Goal: Find specific page/section: Find specific page/section

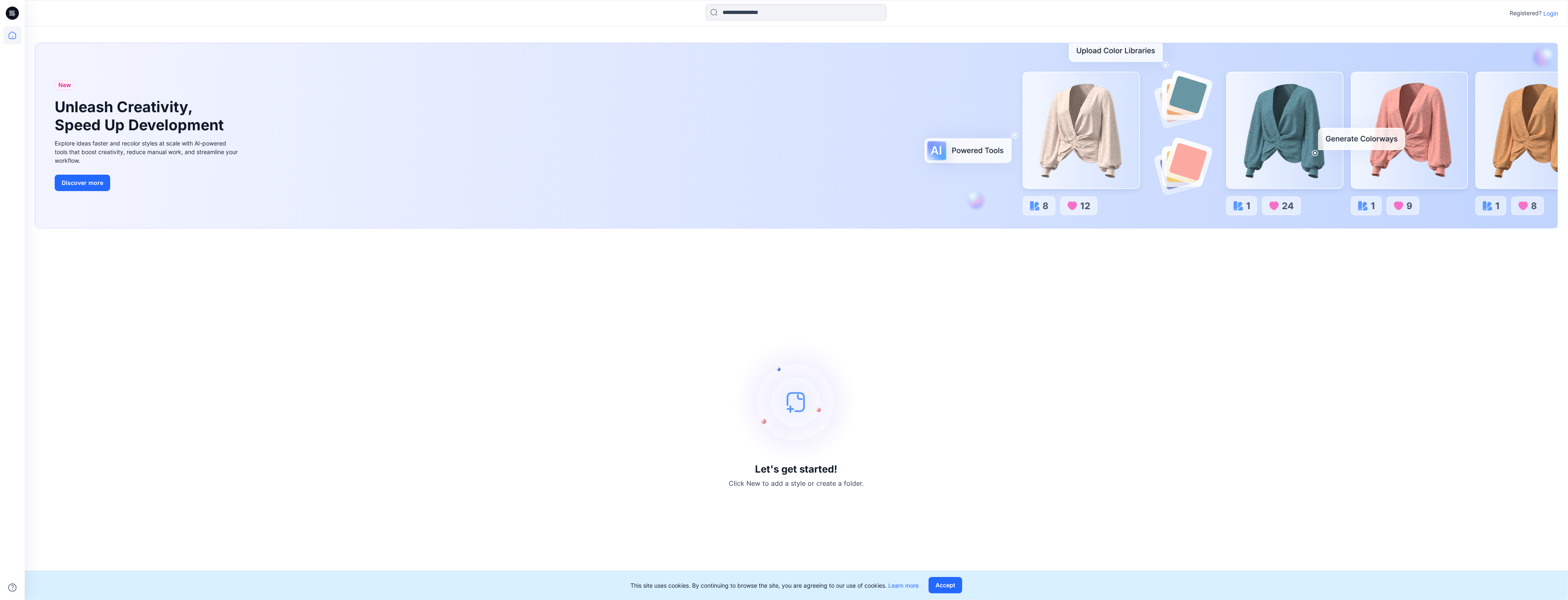
click at [1549, 18] on div "Registered? Login" at bounding box center [1534, 13] width 49 height 10
click at [1549, 16] on p "Login" at bounding box center [1550, 13] width 15 height 9
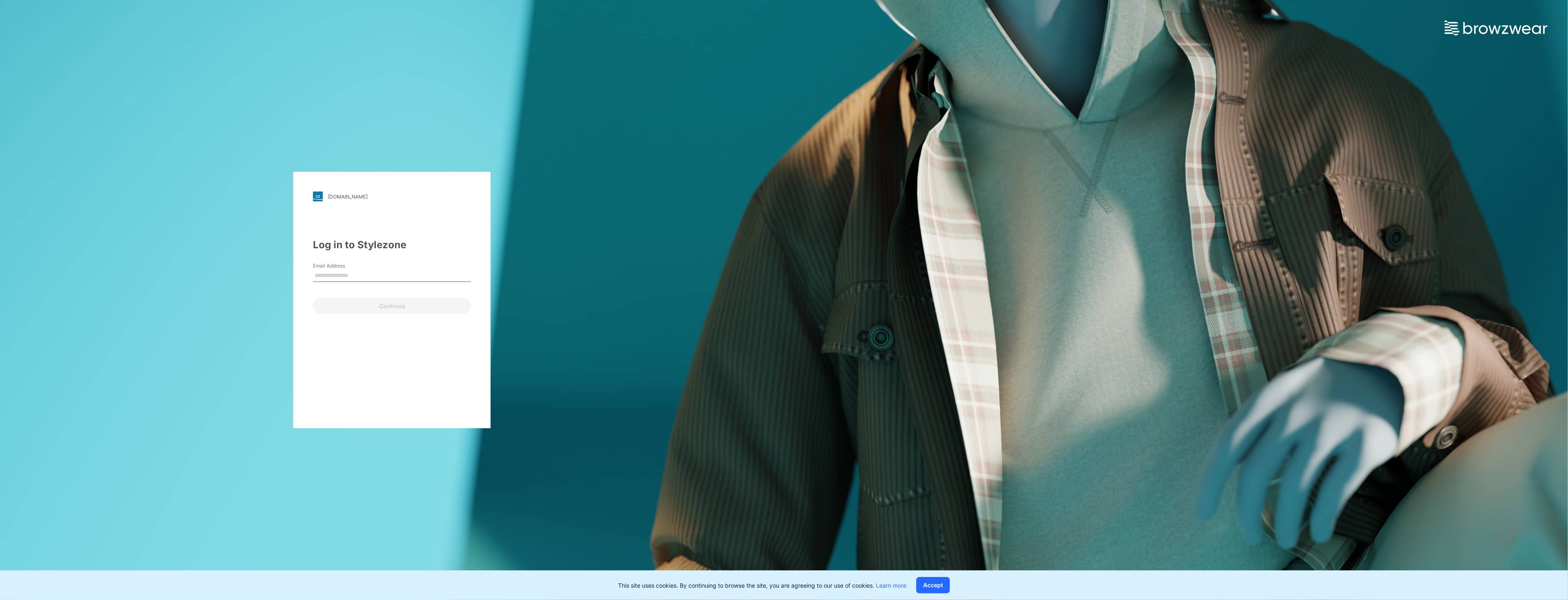
click at [351, 276] on input "Email Address" at bounding box center [391, 276] width 158 height 12
type input "**********"
click at [354, 307] on button "Continue" at bounding box center [391, 305] width 158 height 16
click at [336, 312] on button "Log in" at bounding box center [335, 313] width 46 height 16
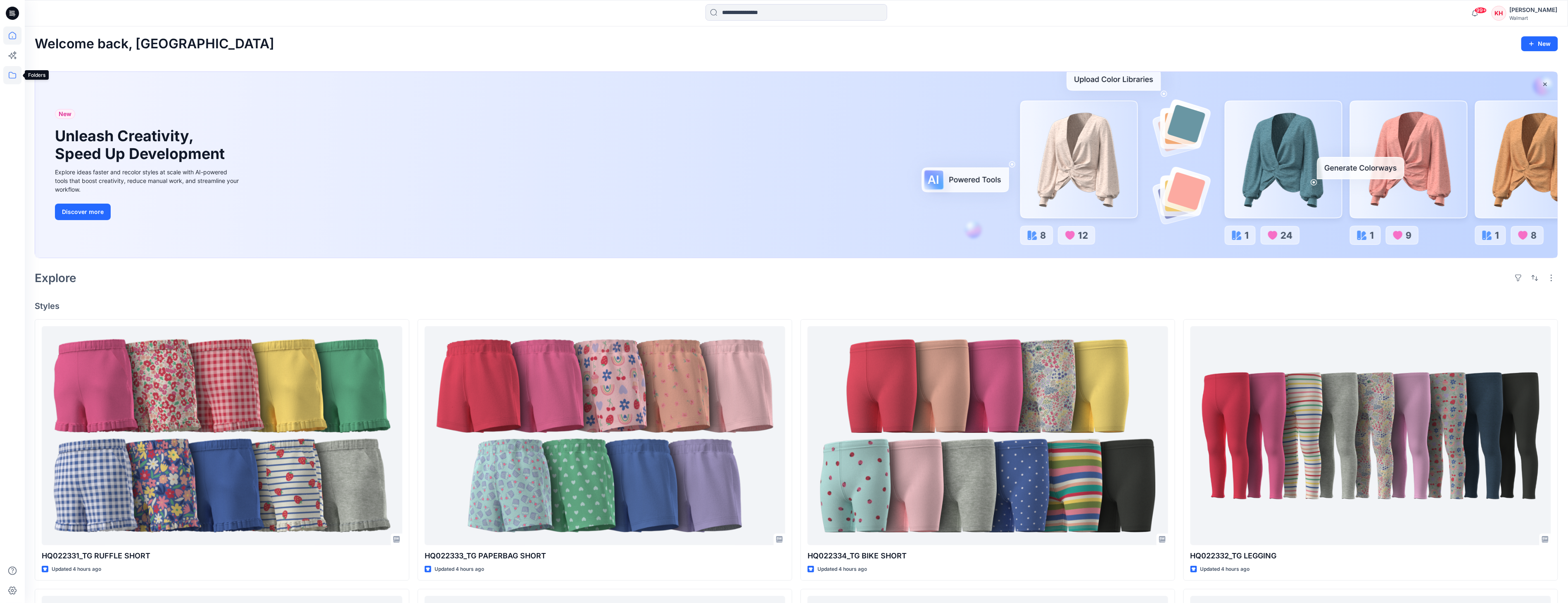
click at [15, 76] on icon at bounding box center [12, 75] width 18 height 18
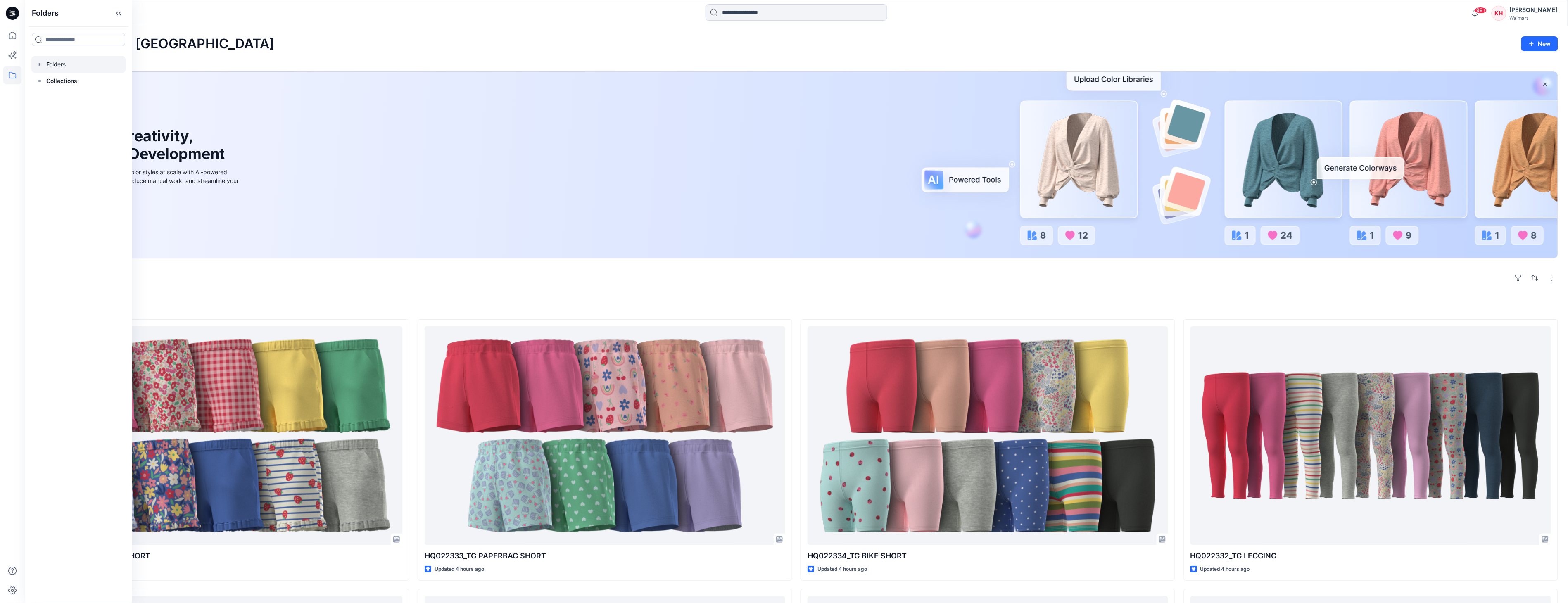
click at [48, 68] on div at bounding box center [78, 64] width 94 height 17
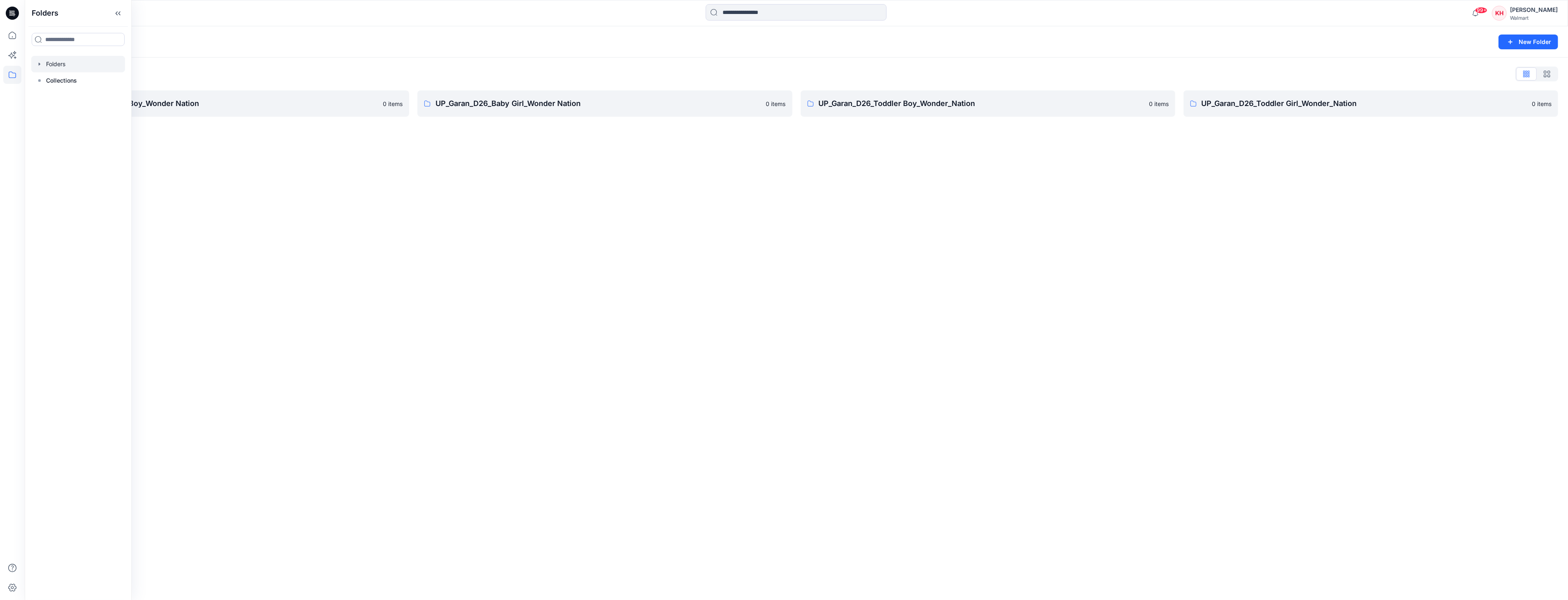
click at [37, 64] on icon "button" at bounding box center [39, 64] width 7 height 7
click at [189, 102] on p "UP_Garan_D26_Baby Boy_Wonder Nation" at bounding box center [215, 103] width 325 height 12
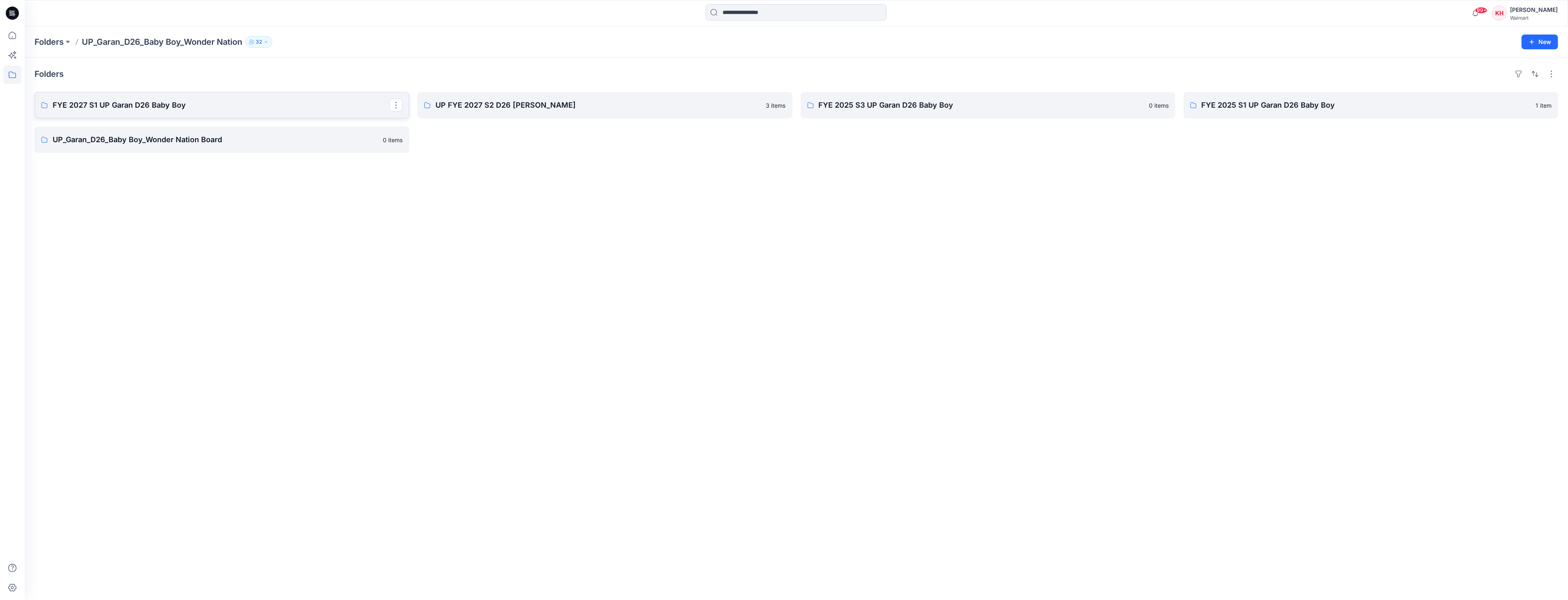
click at [159, 99] on p "FYE 2027 S1 UP Garan D26 Baby Boy" at bounding box center [220, 105] width 337 height 12
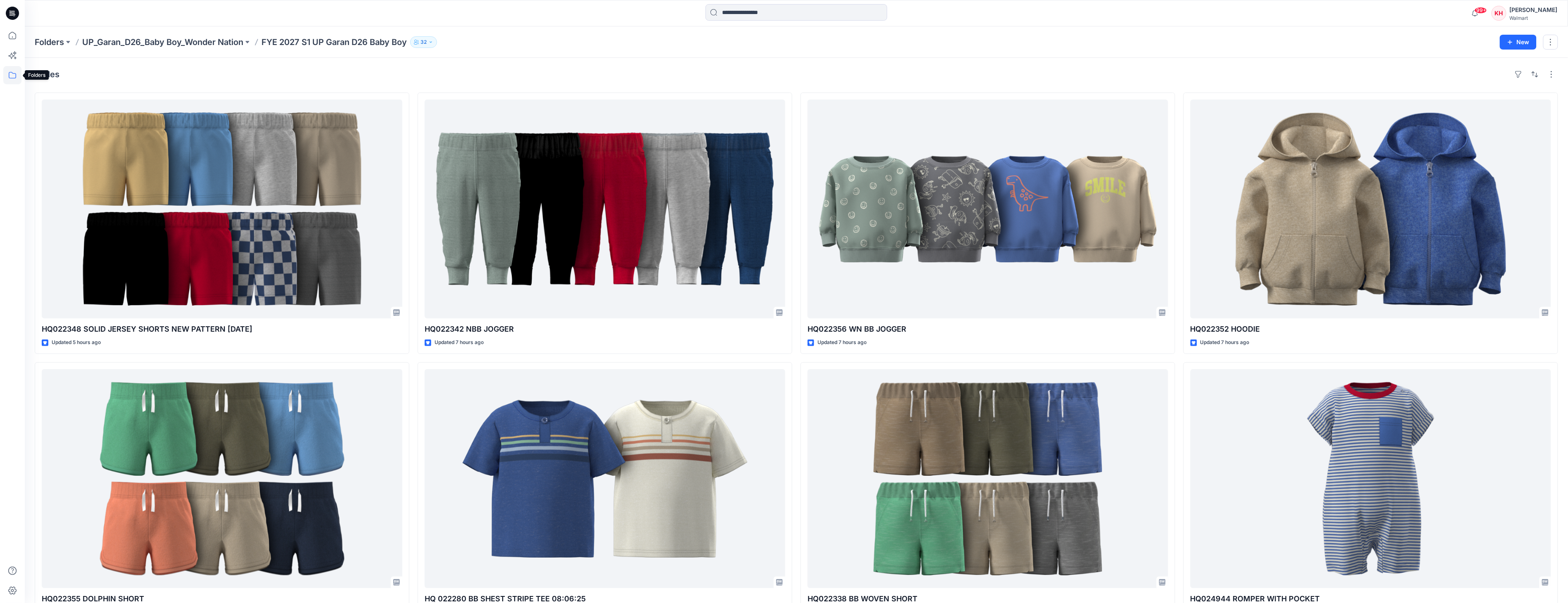
click at [12, 81] on icon at bounding box center [12, 75] width 18 height 18
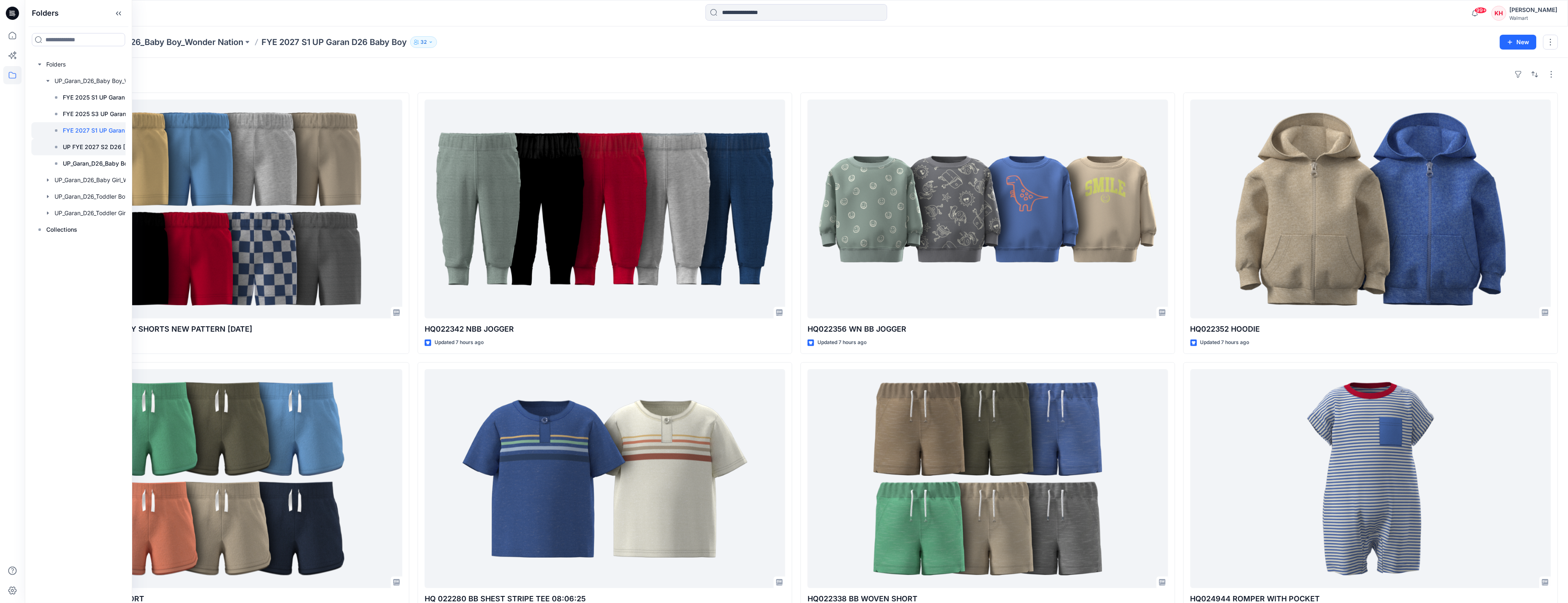
click at [83, 143] on p "UP FYE 2027 S2 D26 [PERSON_NAME]" at bounding box center [106, 147] width 87 height 10
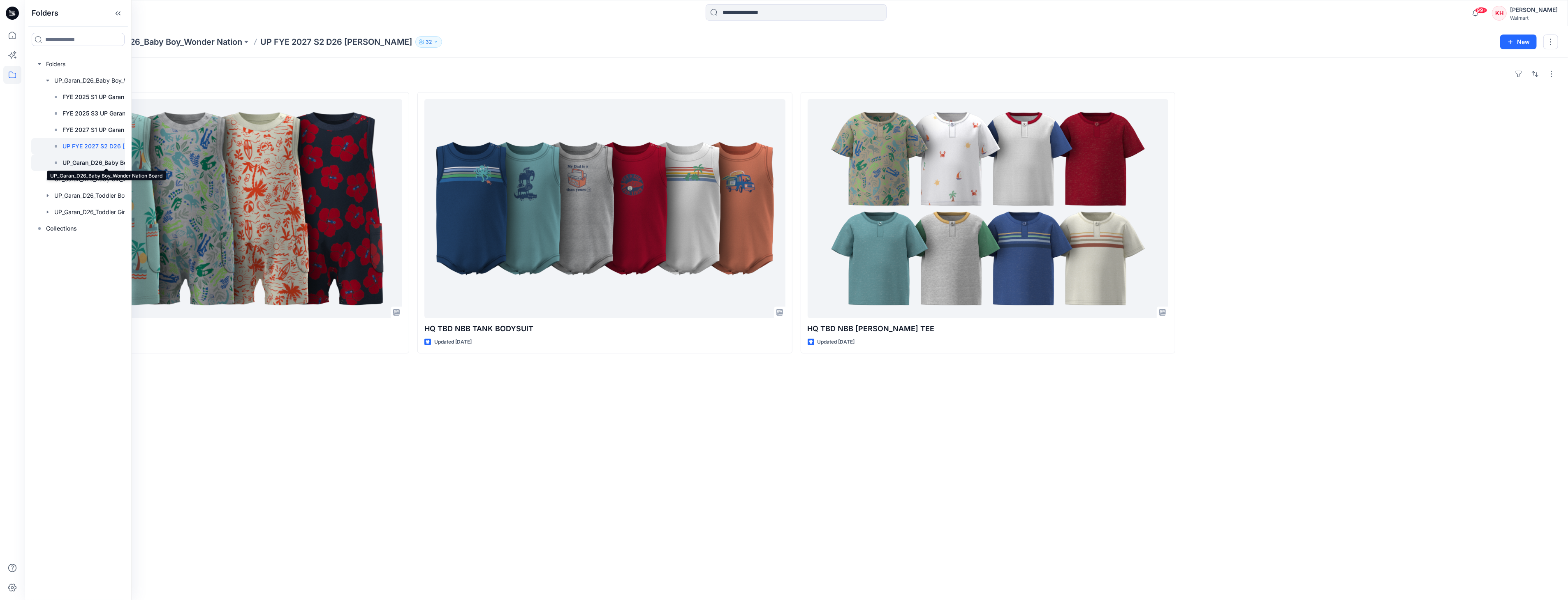
click at [93, 161] on p "UP_Garan_D26_Baby Boy_Wonder Nation Board" at bounding box center [106, 162] width 87 height 10
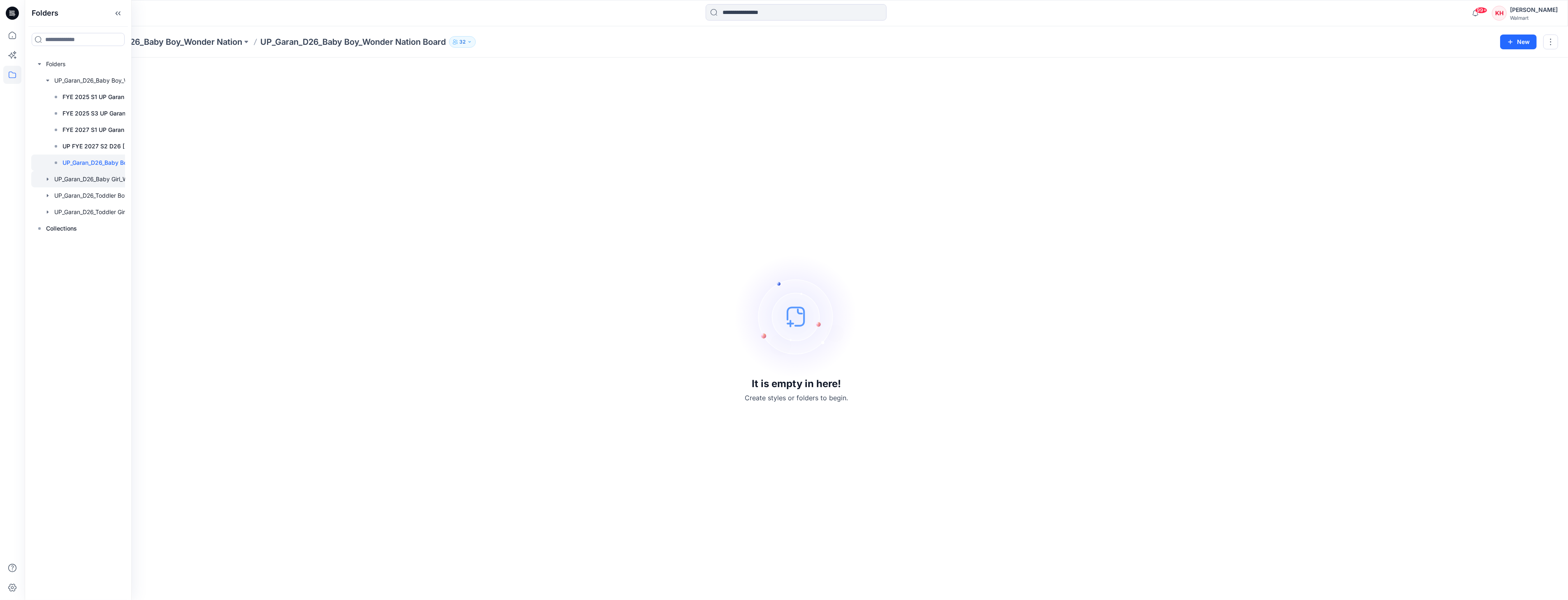
click at [97, 178] on div at bounding box center [93, 179] width 124 height 16
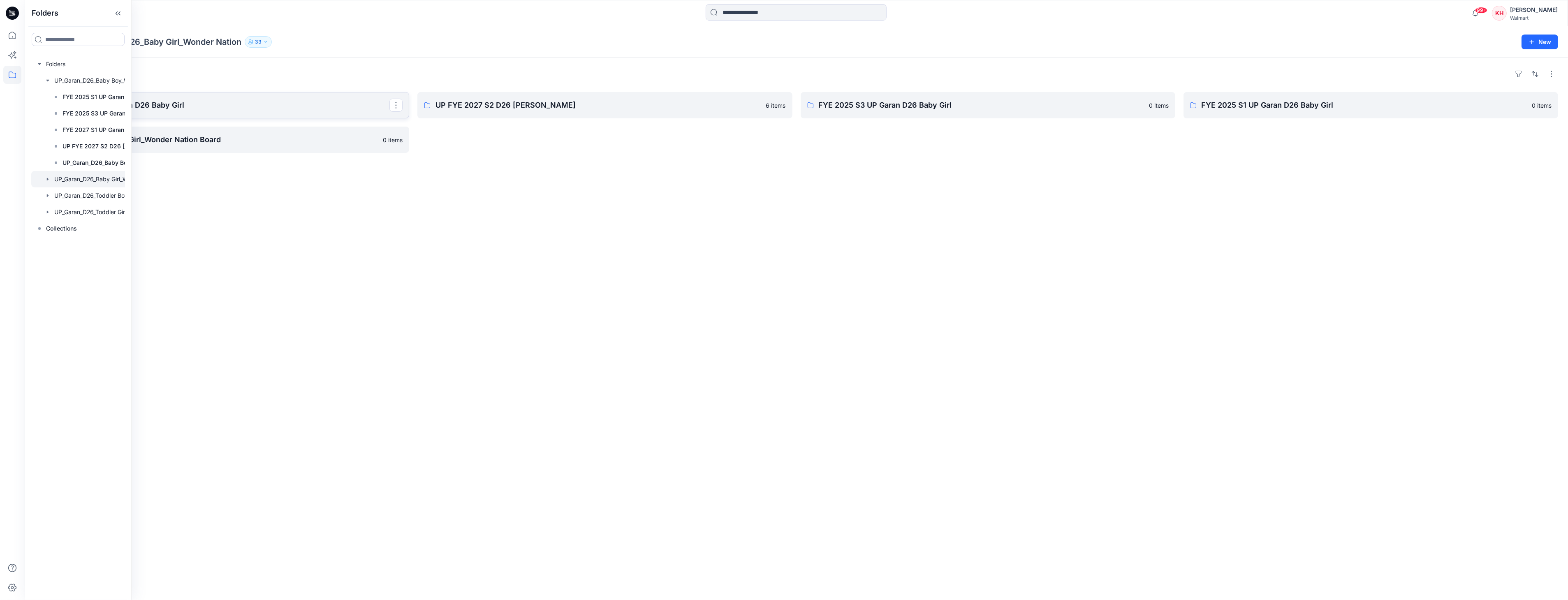
click at [262, 103] on p "FYE 2027 S1 UP Garan D26 Baby Girl" at bounding box center [220, 105] width 337 height 12
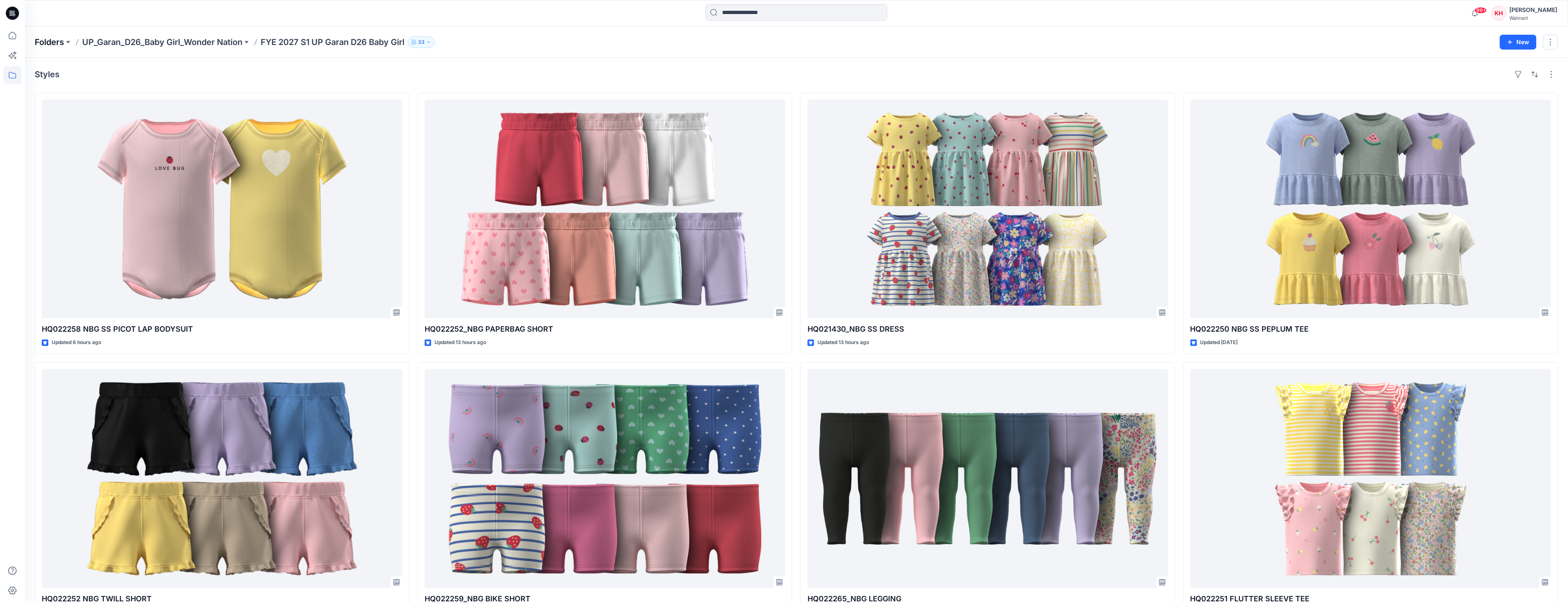
click at [48, 40] on p "Folders" at bounding box center [50, 42] width 29 height 12
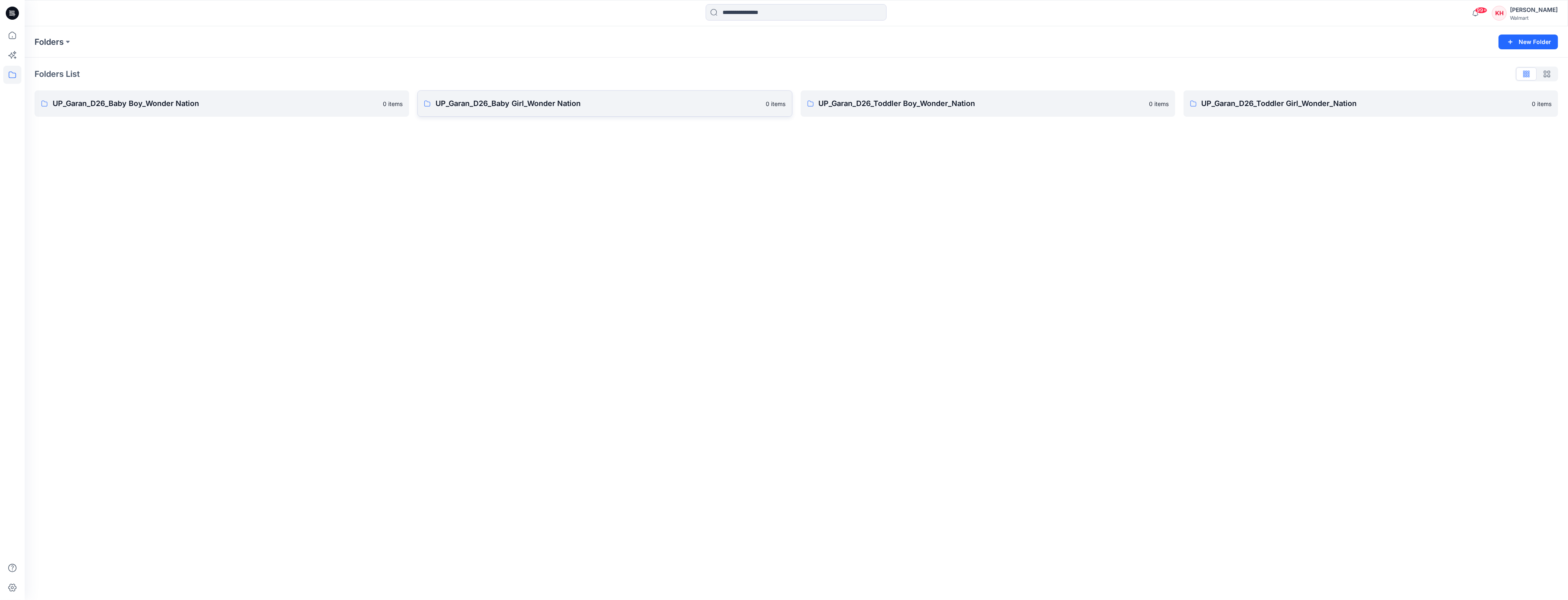
click at [524, 109] on p "UP_Garan_D26_Baby Girl_Wonder Nation" at bounding box center [598, 103] width 325 height 12
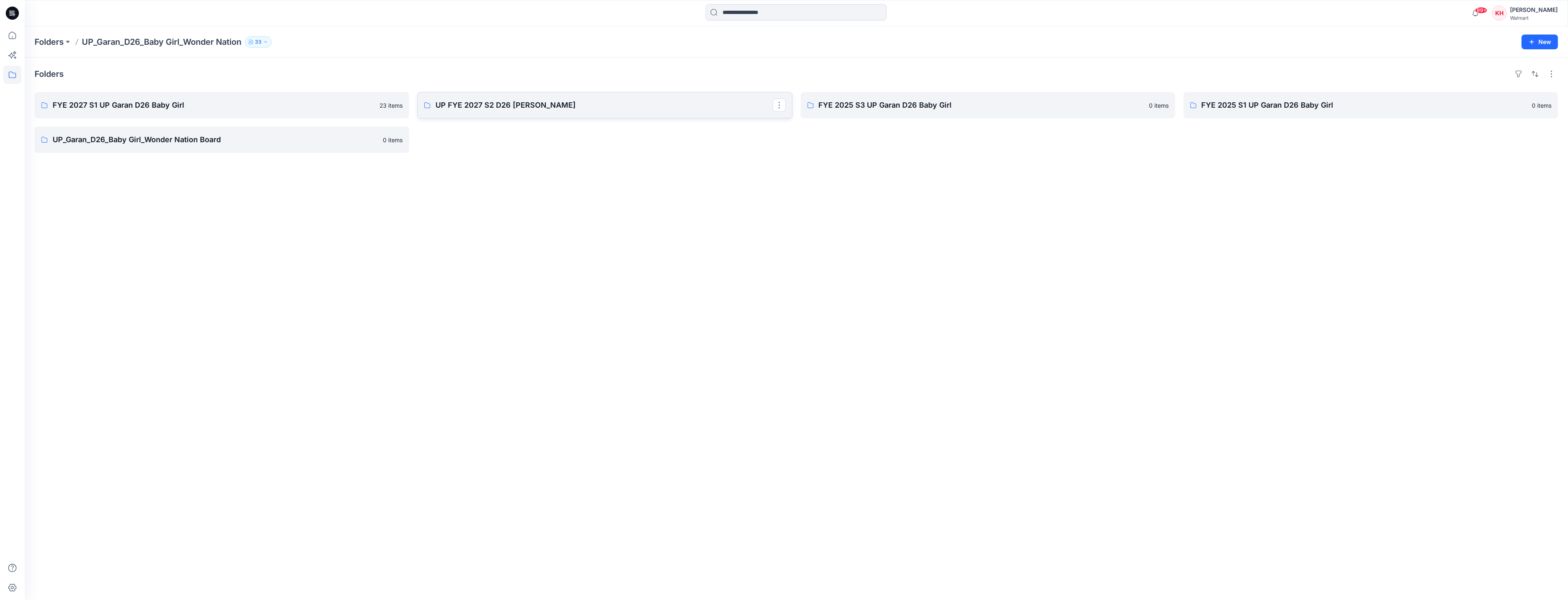
click at [504, 108] on p "UP FYE 2027 S2 D26 [PERSON_NAME]" at bounding box center [603, 105] width 337 height 12
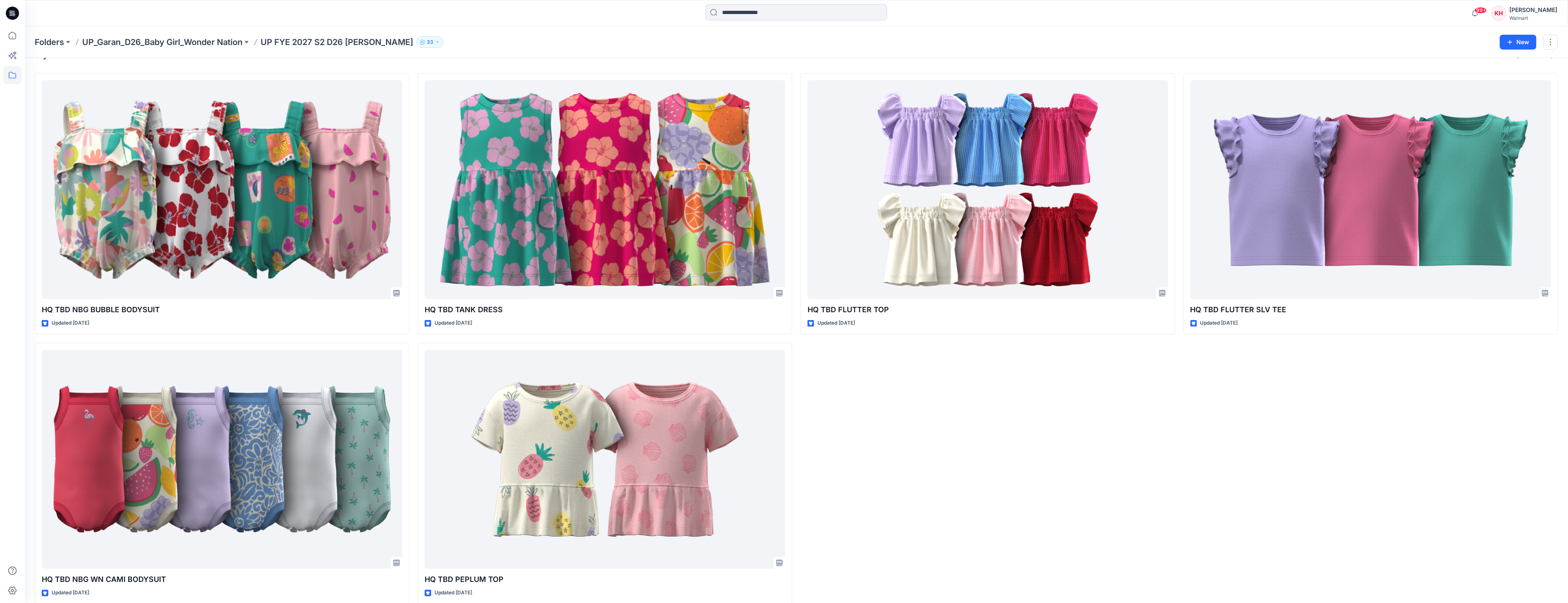
scroll to position [31, 0]
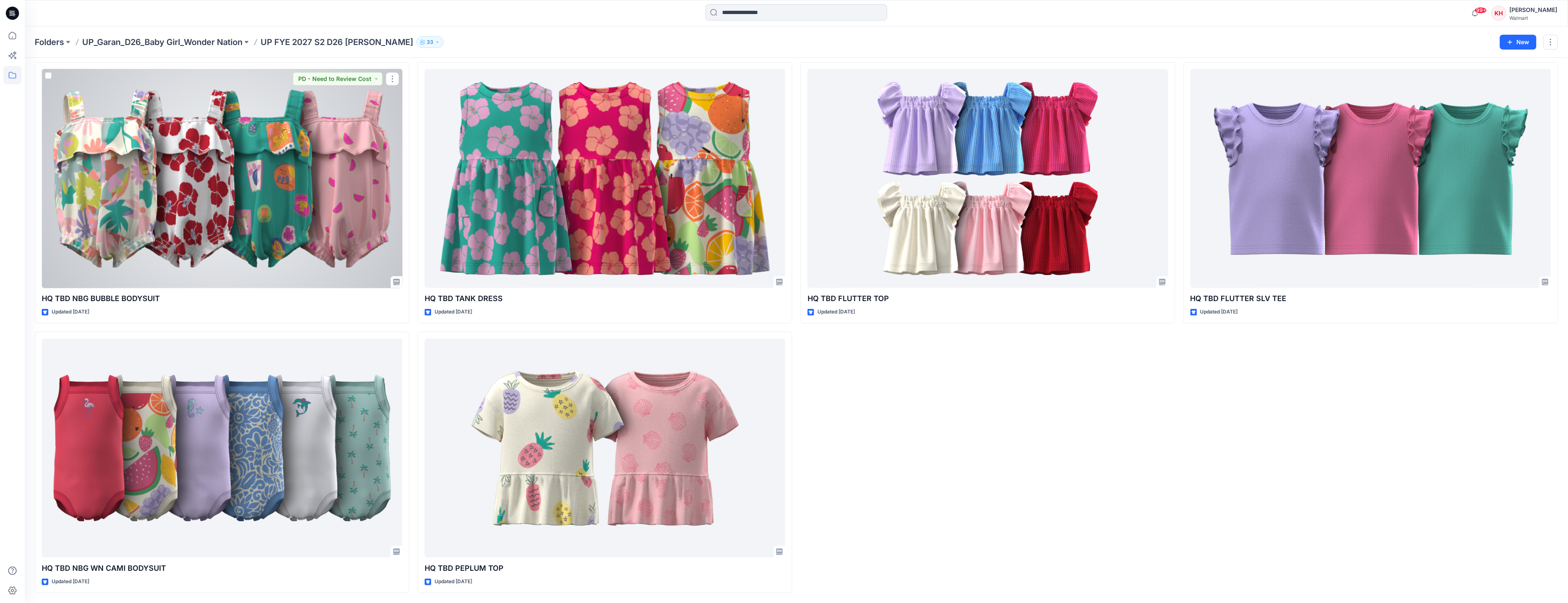
click at [252, 115] on div at bounding box center [222, 179] width 361 height 219
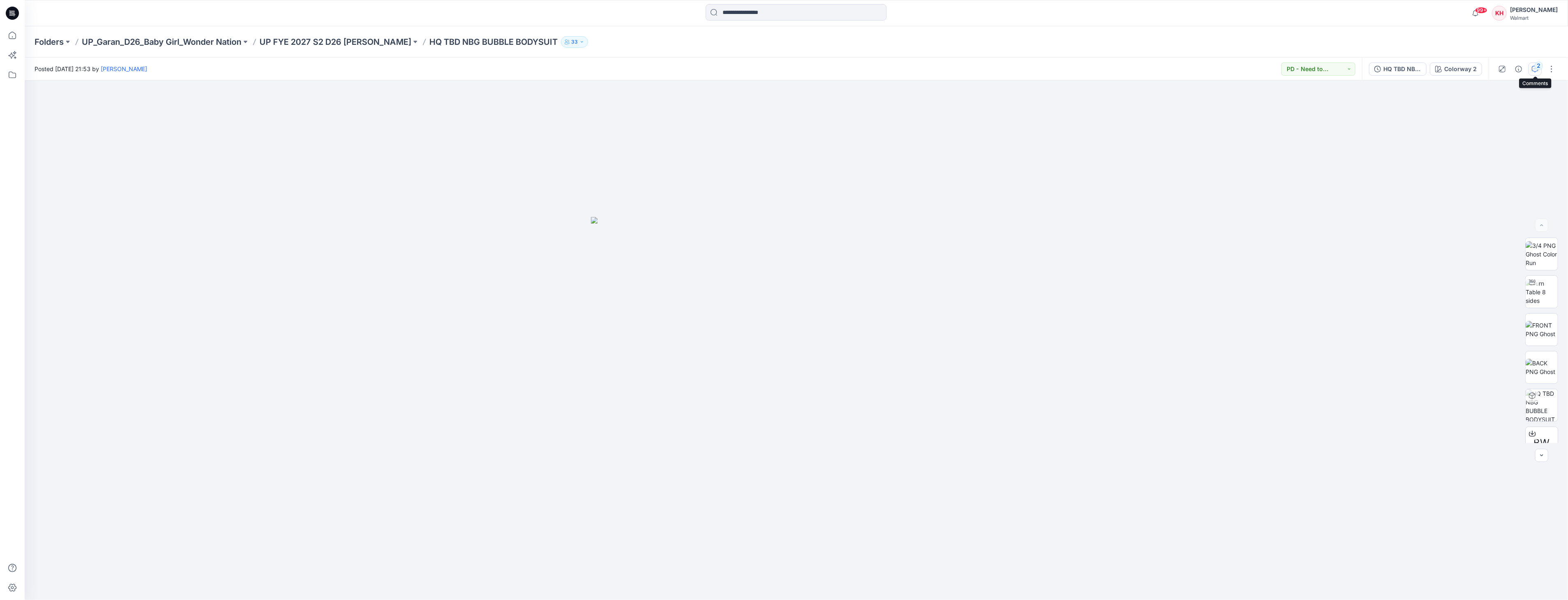
click at [1538, 66] on div "2" at bounding box center [1539, 66] width 9 height 9
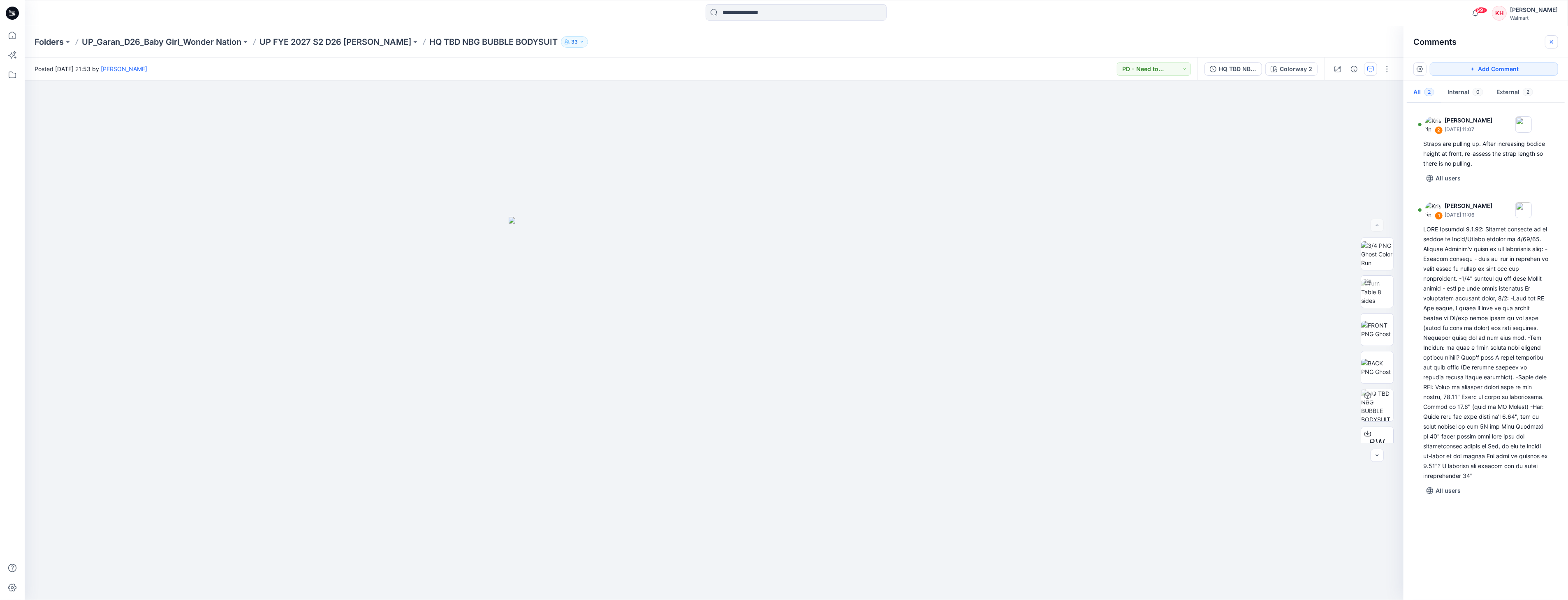
click at [1550, 41] on icon "button" at bounding box center [1552, 42] width 7 height 7
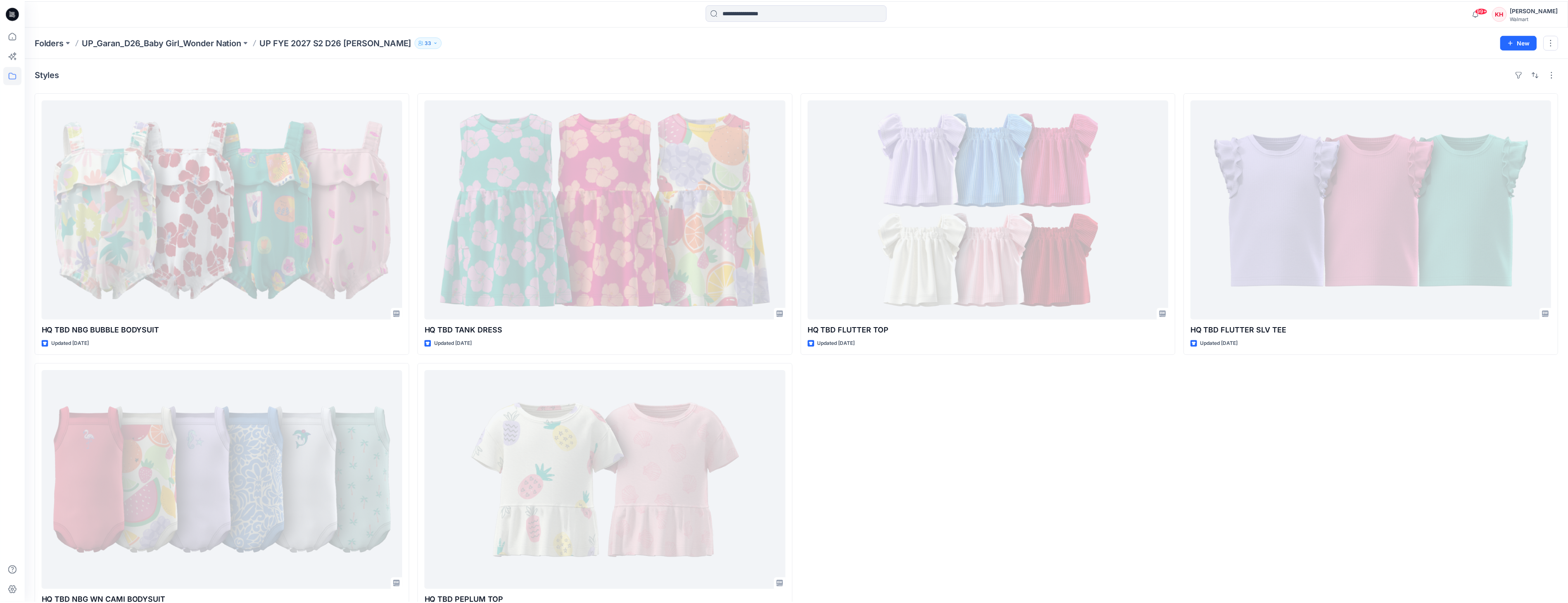
scroll to position [31, 0]
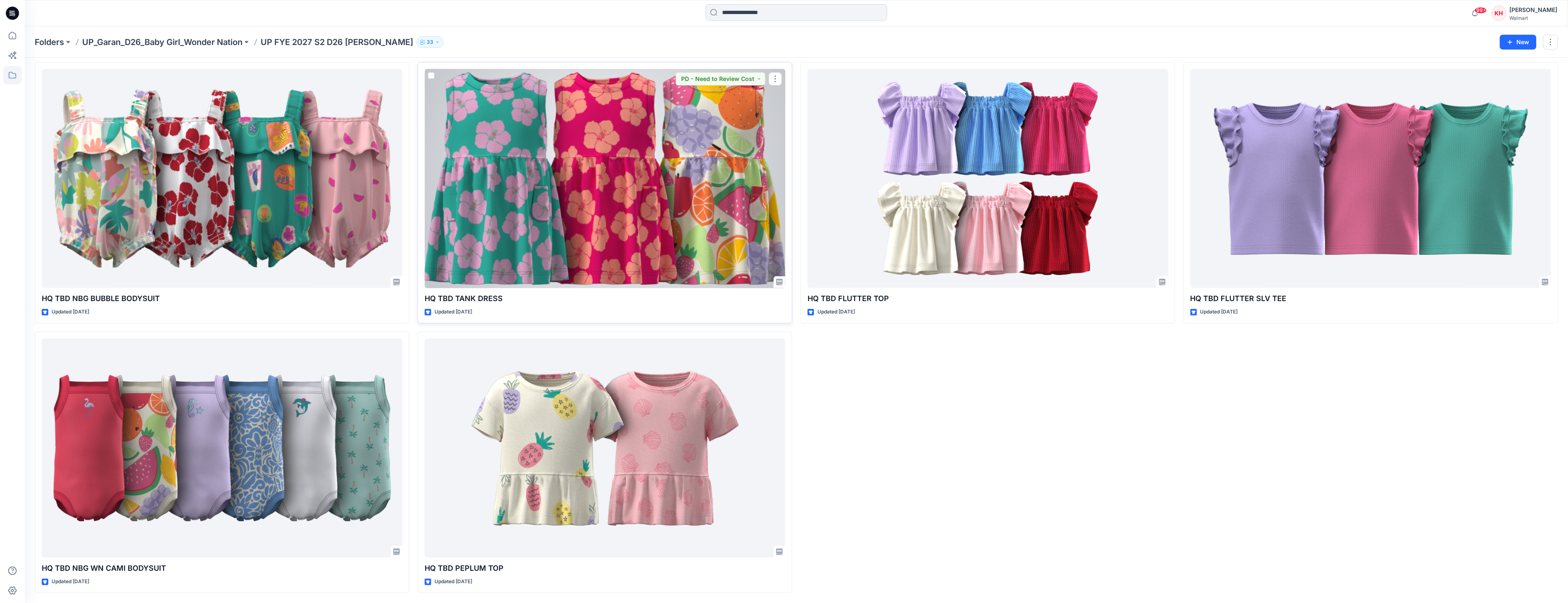
click at [606, 250] on div at bounding box center [605, 179] width 361 height 219
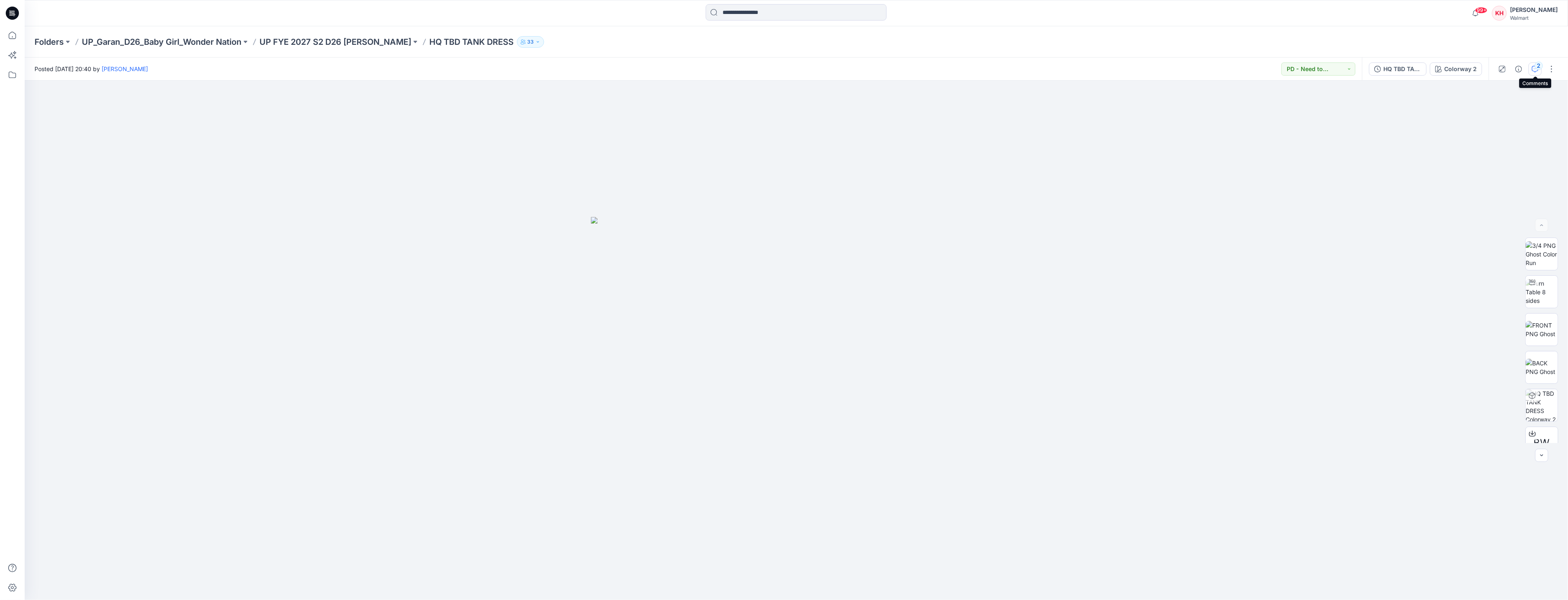
click at [1541, 69] on div "2" at bounding box center [1539, 66] width 9 height 9
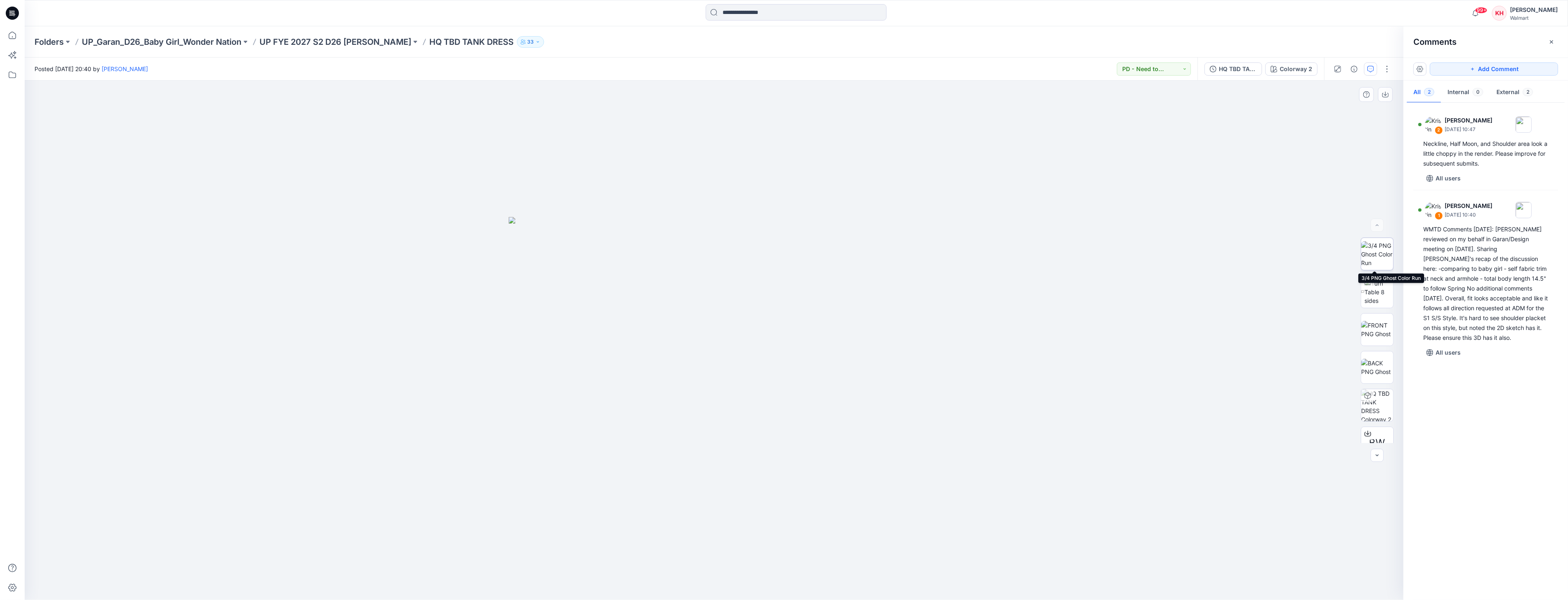
click at [1362, 246] on img at bounding box center [1377, 254] width 32 height 26
click at [1379, 293] on img at bounding box center [1379, 292] width 29 height 26
drag, startPoint x: 672, startPoint y: 331, endPoint x: 581, endPoint y: 331, distance: 91.0
click at [583, 331] on div at bounding box center [714, 340] width 1379 height 520
drag, startPoint x: 671, startPoint y: 330, endPoint x: 661, endPoint y: 338, distance: 12.8
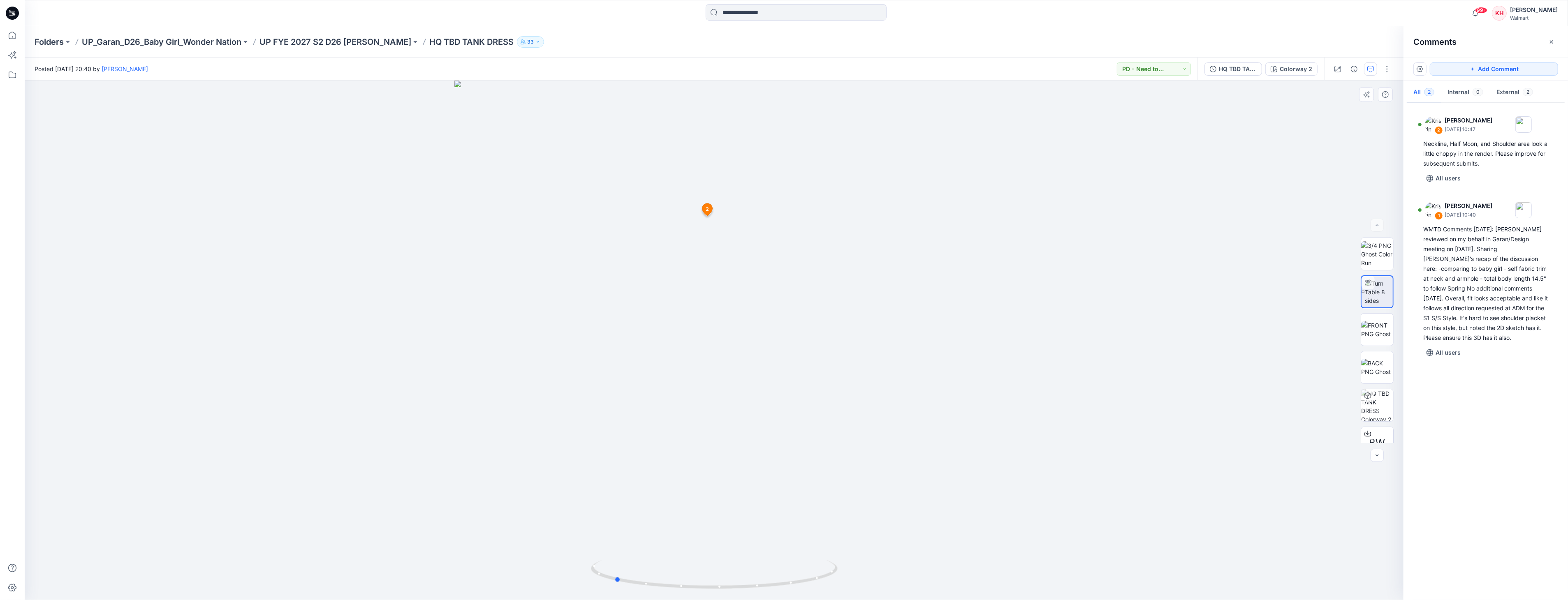
click at [661, 338] on div at bounding box center [714, 340] width 1379 height 520
drag, startPoint x: 661, startPoint y: 337, endPoint x: 629, endPoint y: 327, distance: 33.5
click at [629, 328] on div at bounding box center [714, 340] width 1379 height 520
drag, startPoint x: 719, startPoint y: 333, endPoint x: 661, endPoint y: 333, distance: 58.0
click at [661, 333] on div at bounding box center [714, 340] width 1379 height 520
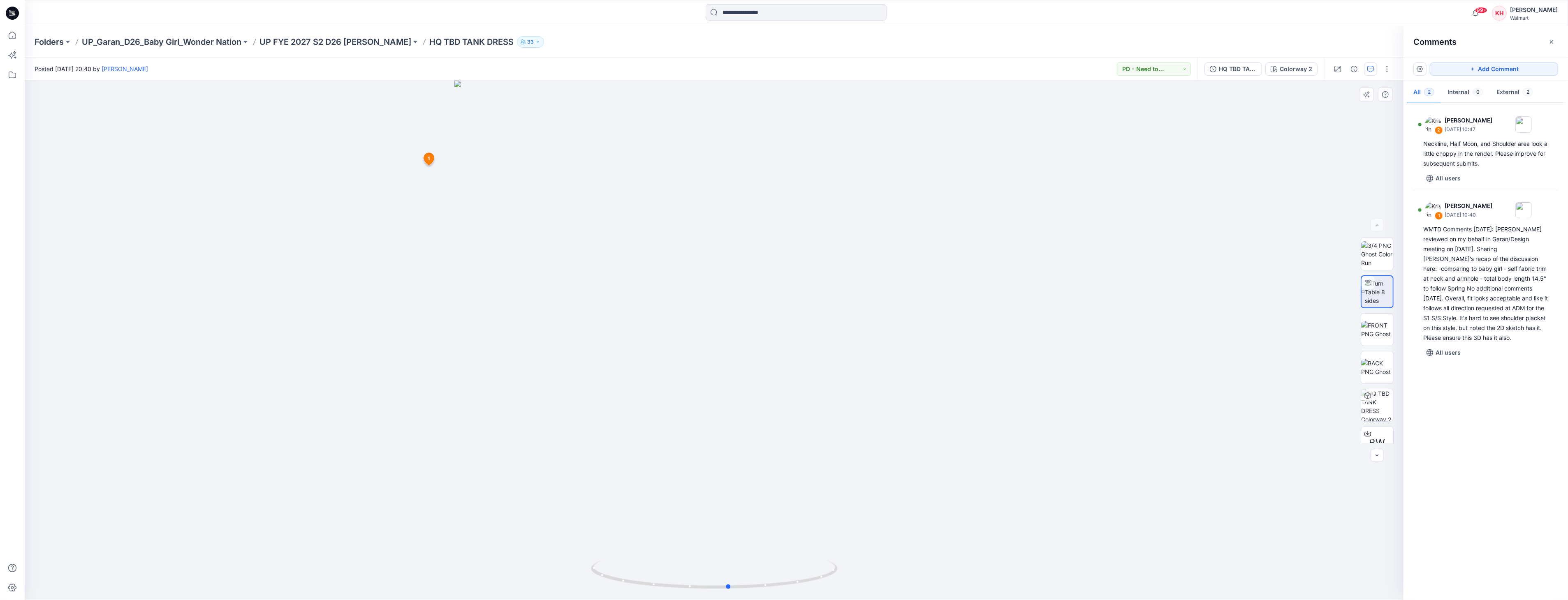
drag, startPoint x: 737, startPoint y: 337, endPoint x: 693, endPoint y: 337, distance: 44.0
click at [693, 337] on div at bounding box center [714, 340] width 1379 height 520
drag, startPoint x: 732, startPoint y: 340, endPoint x: 708, endPoint y: 342, distance: 24.1
click at [708, 342] on div at bounding box center [714, 340] width 1379 height 520
click at [1552, 38] on button "button" at bounding box center [1552, 42] width 13 height 13
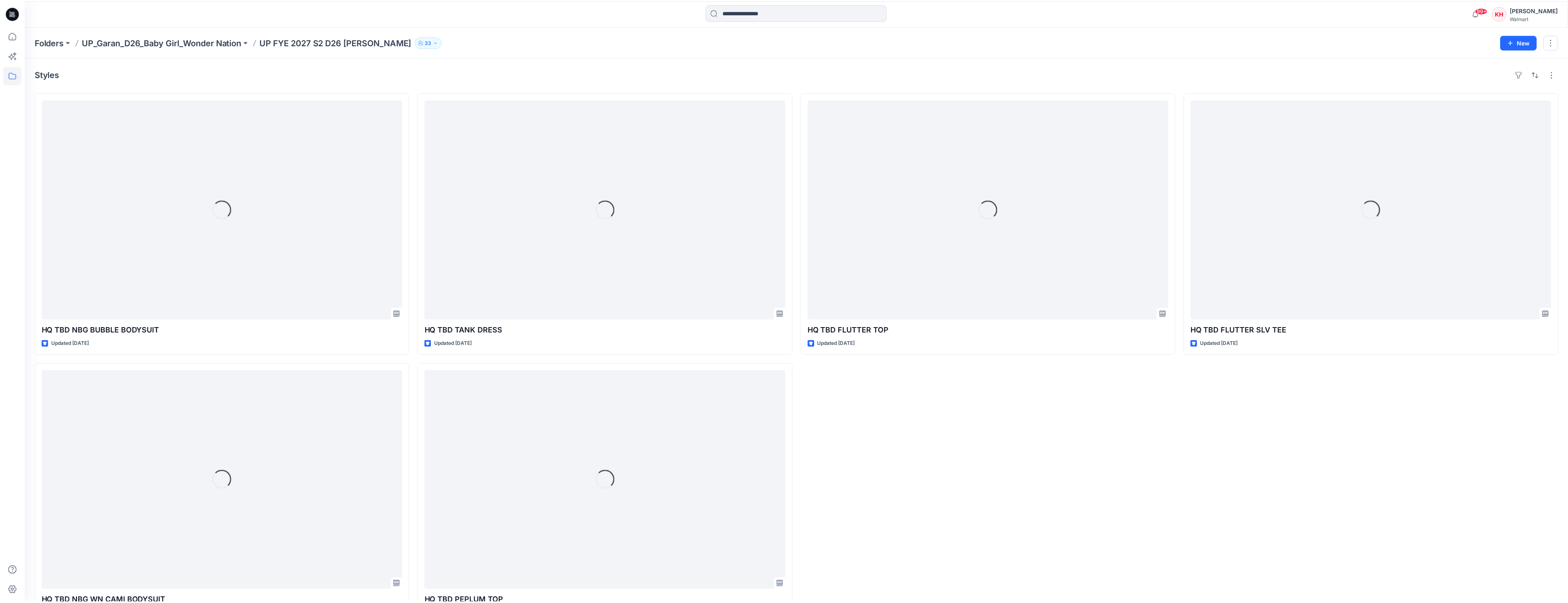
scroll to position [31, 0]
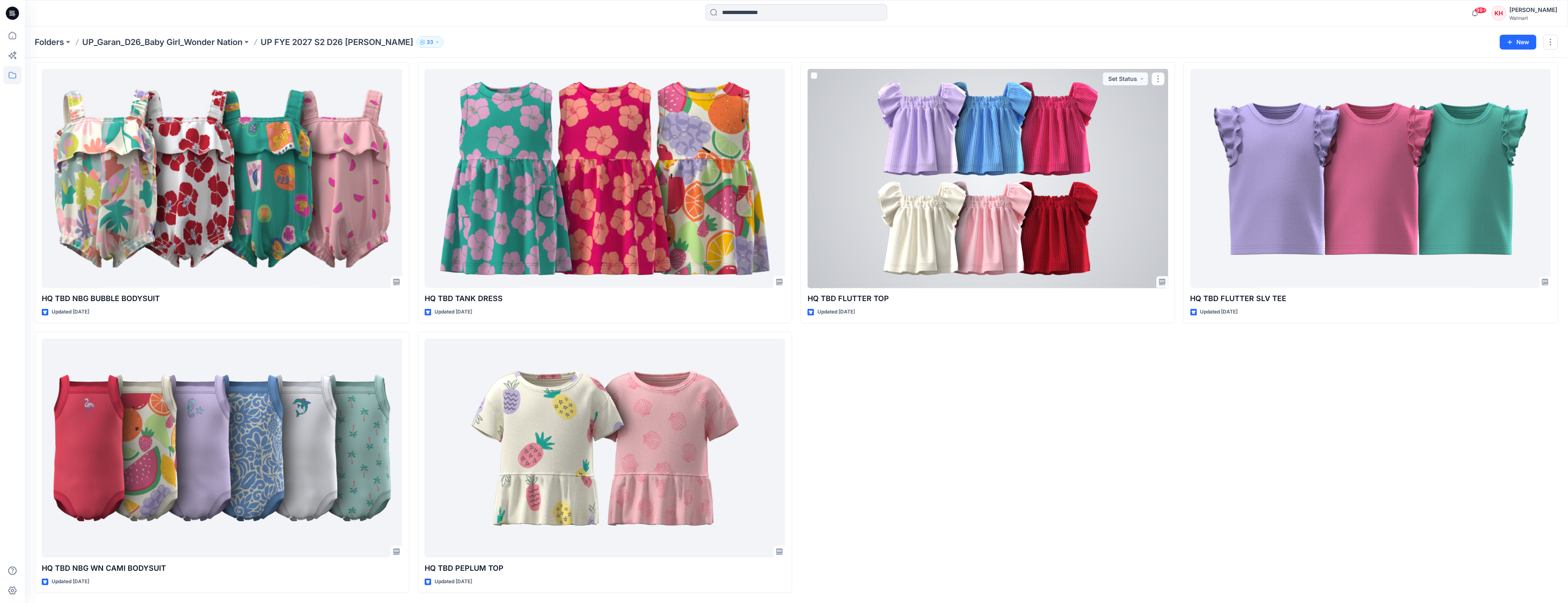
click at [1073, 161] on div at bounding box center [988, 179] width 361 height 219
